Goal: Task Accomplishment & Management: Manage account settings

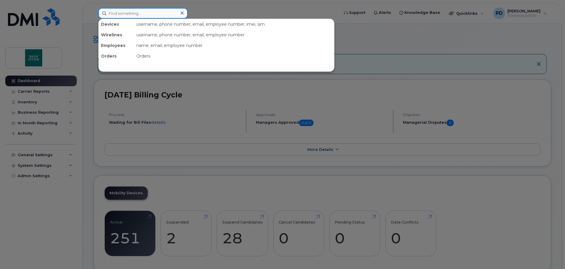
click at [135, 12] on input at bounding box center [142, 13] width 89 height 11
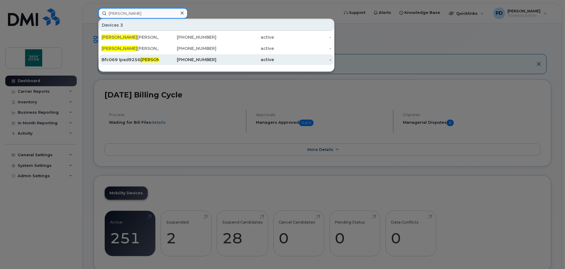
type input "Marco"
click at [114, 61] on div "Bfc069 Ipad9256 Marco Rojas" at bounding box center [130, 60] width 58 height 6
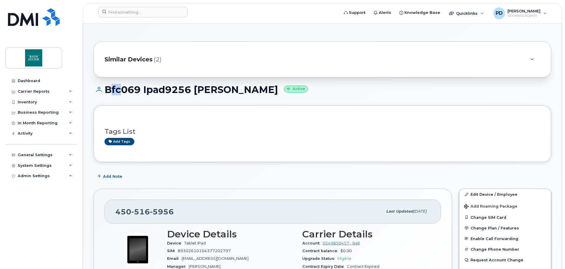
drag, startPoint x: 105, startPoint y: 90, endPoint x: 115, endPoint y: 90, distance: 9.7
click at [115, 90] on h1 "Bfc069 Ipad9256 Marco Rojas Active" at bounding box center [322, 89] width 457 height 10
drag, startPoint x: 493, startPoint y: 193, endPoint x: 498, endPoint y: 180, distance: 14.5
click at [493, 193] on link "Edit Device / Employee" at bounding box center [504, 194] width 91 height 11
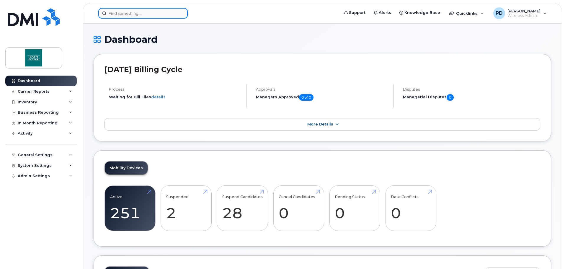
click at [128, 14] on input at bounding box center [142, 13] width 89 height 11
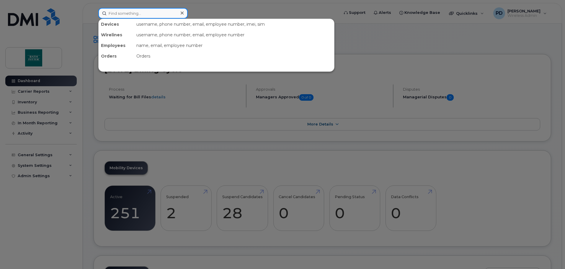
paste input "450-516-5982"
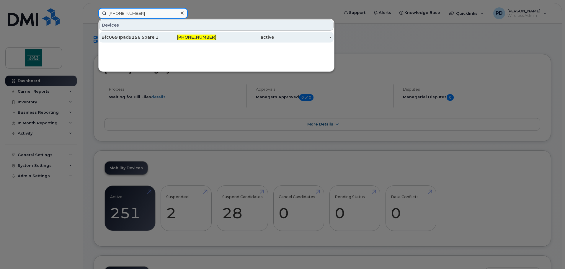
type input "450-516-5982"
click at [132, 37] on div "Bfc069 Ipad9256 Spare 1" at bounding box center [130, 37] width 58 height 6
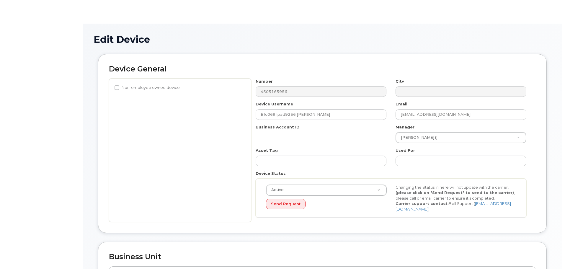
select select "20900715"
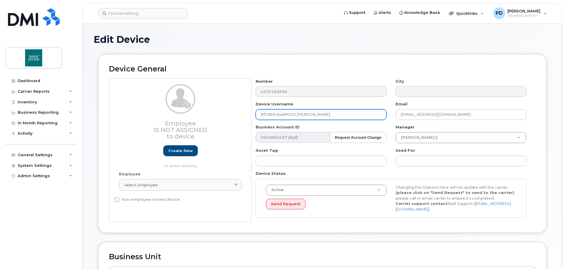
click at [258, 113] on input "Bfc069 Ipad9256 [PERSON_NAME]" at bounding box center [320, 114] width 131 height 11
click at [272, 115] on input "Bfc069 Ipad9256 [PERSON_NAME]" at bounding box center [320, 114] width 131 height 11
click at [296, 114] on input "Bfc069 Ipad9256 [PERSON_NAME]" at bounding box center [320, 114] width 131 height 11
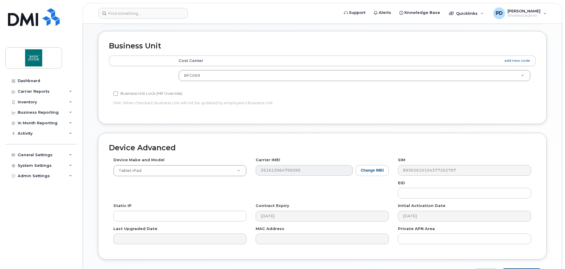
scroll to position [248, 0]
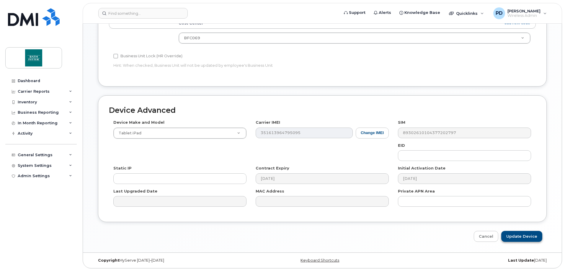
type input "Bfc069 Ipad9256 (Shattered Glass) Old Marco Rojas"
click at [511, 233] on input "Update Device" at bounding box center [521, 236] width 41 height 11
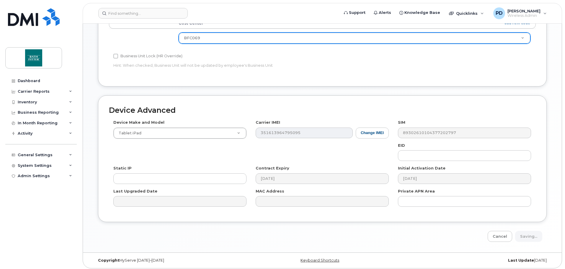
type input "Saving..."
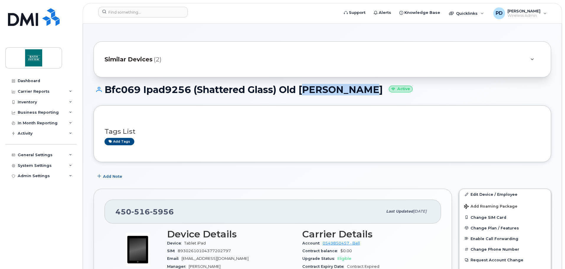
drag, startPoint x: 303, startPoint y: 90, endPoint x: 357, endPoint y: 89, distance: 53.7
click at [362, 89] on h1 "Bfc069 Ipad9256 (Shattered Glass) Old Marco Rojas Active" at bounding box center [322, 89] width 457 height 10
copy h1 "Marco Rojas"
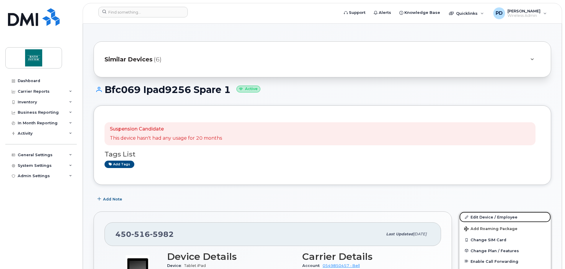
drag, startPoint x: 477, startPoint y: 216, endPoint x: 360, endPoint y: 140, distance: 139.0
click at [477, 216] on link "Edit Device / Employee" at bounding box center [504, 217] width 91 height 11
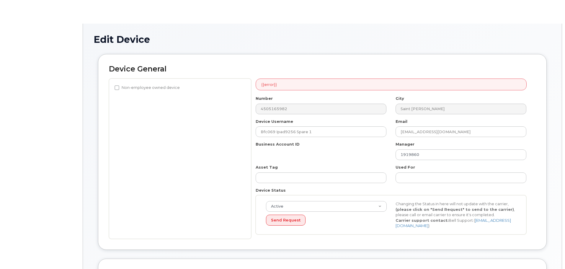
select select "20900715"
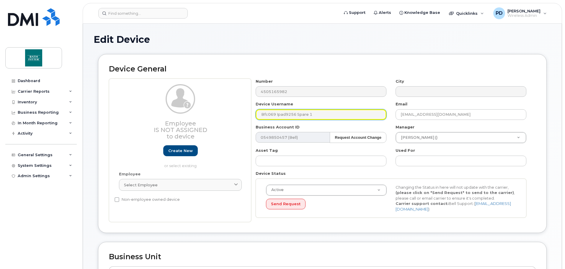
drag, startPoint x: 296, startPoint y: 113, endPoint x: 313, endPoint y: 115, distance: 17.2
click at [313, 115] on input "Bfc069 Ipad9256 Spare 1" at bounding box center [320, 114] width 131 height 11
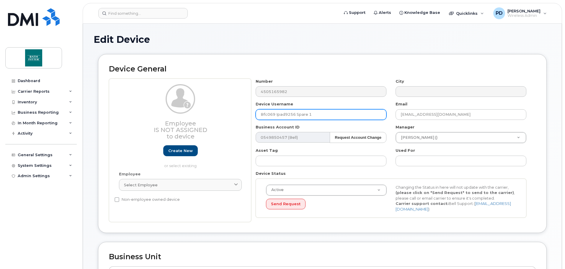
click at [306, 113] on input "Bfc069 Ipad9256 Spare 1" at bounding box center [320, 114] width 131 height 11
drag, startPoint x: 296, startPoint y: 115, endPoint x: 320, endPoint y: 115, distance: 23.3
click at [320, 115] on input "Bfc069 Ipad9256 Spare 1" at bounding box center [320, 114] width 131 height 11
paste input "Marco Rojas"
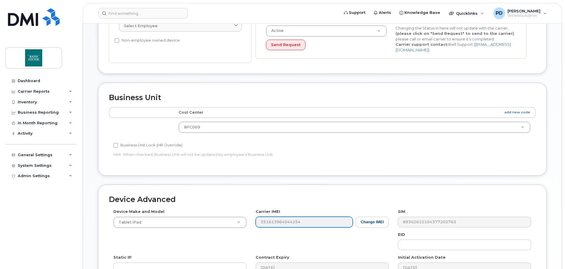
scroll to position [236, 0]
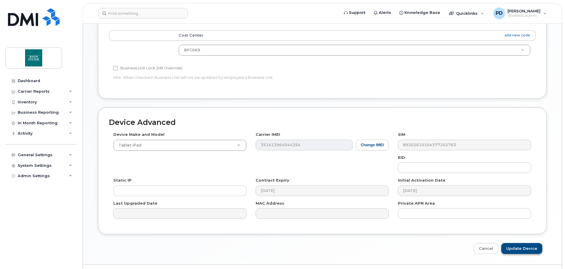
type input "Bfc069 Ipad9256 [PERSON_NAME]"
click at [512, 244] on input "Update Device" at bounding box center [521, 248] width 41 height 11
type input "Saving..."
